Goal: Information Seeking & Learning: Learn about a topic

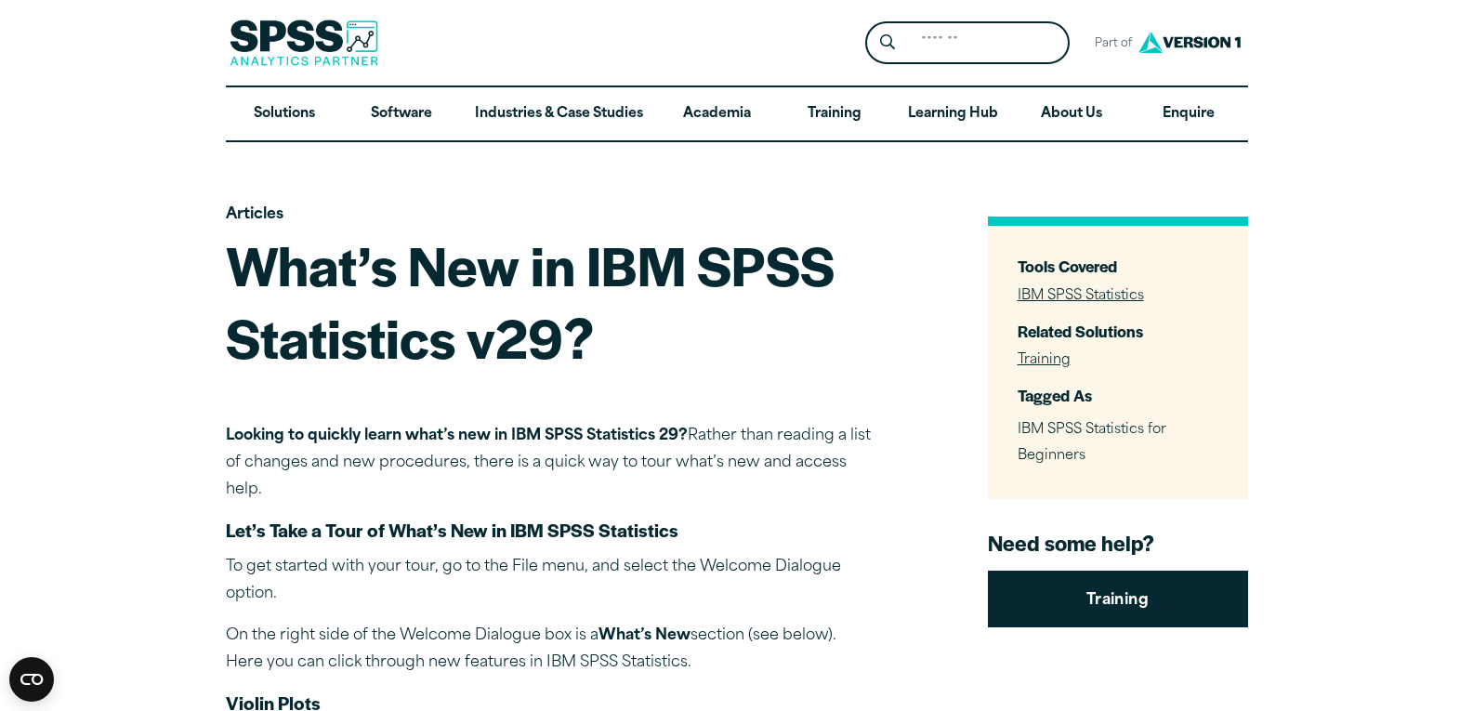
click at [1073, 289] on link "IBM SPSS Statistics" at bounding box center [1080, 296] width 126 height 14
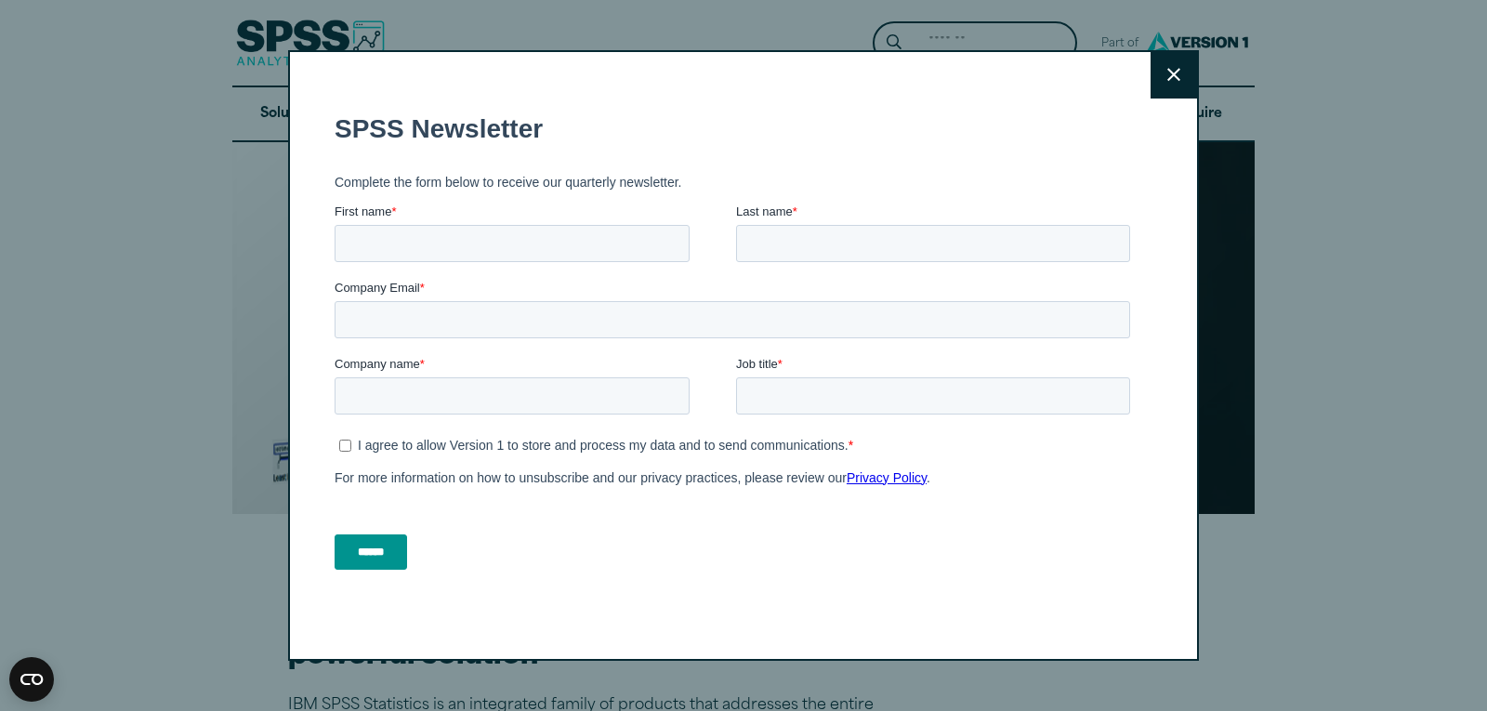
click at [1167, 76] on icon at bounding box center [1173, 75] width 13 height 14
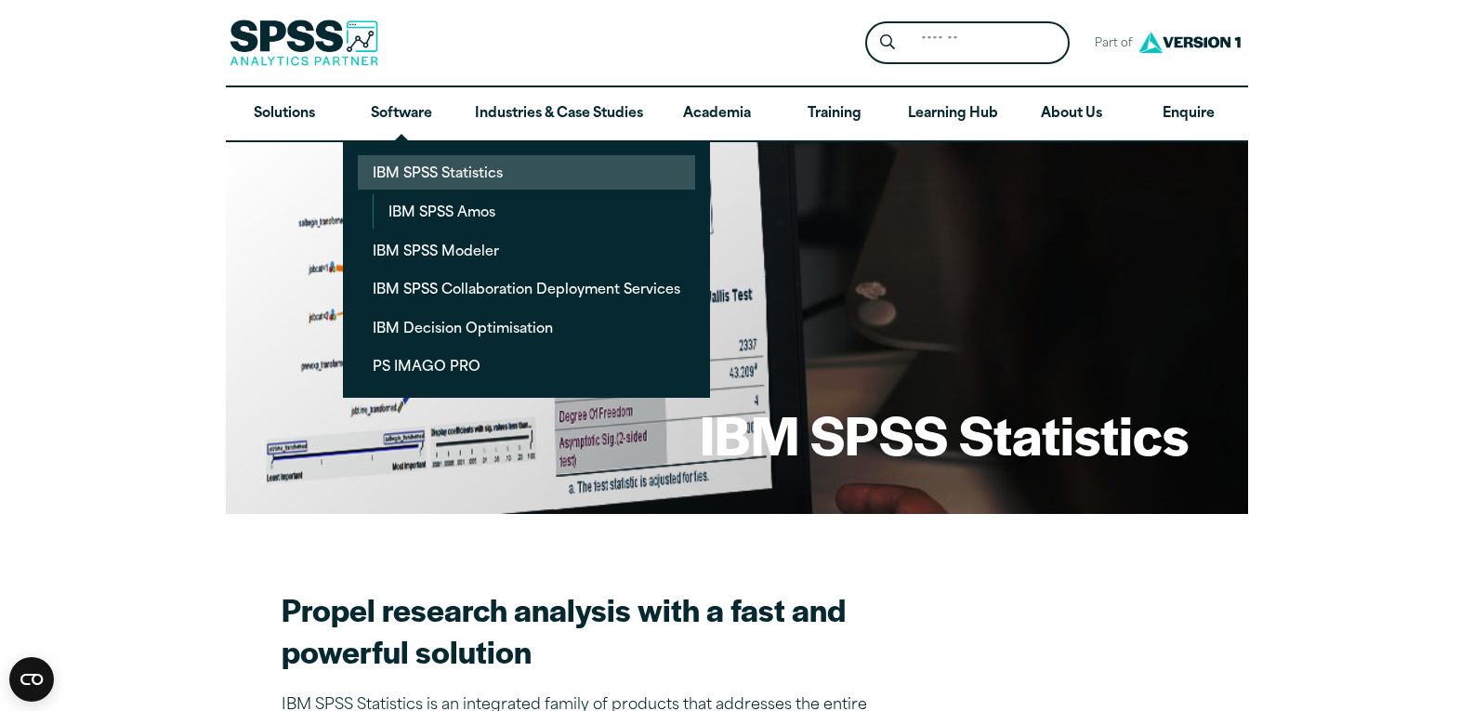
click at [417, 166] on link "IBM SPSS Statistics" at bounding box center [526, 172] width 337 height 34
